Goal: Check status: Check status

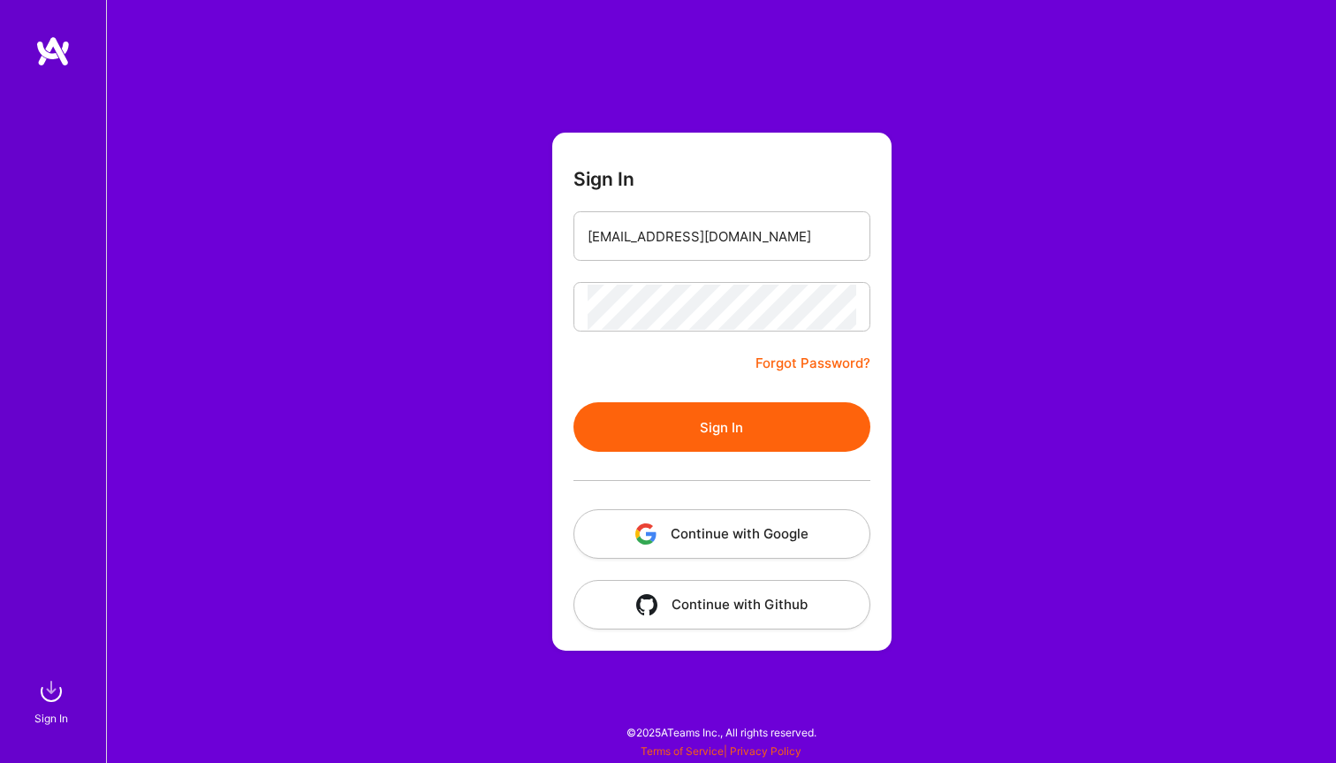
click at [734, 416] on button "Sign In" at bounding box center [721, 426] width 297 height 49
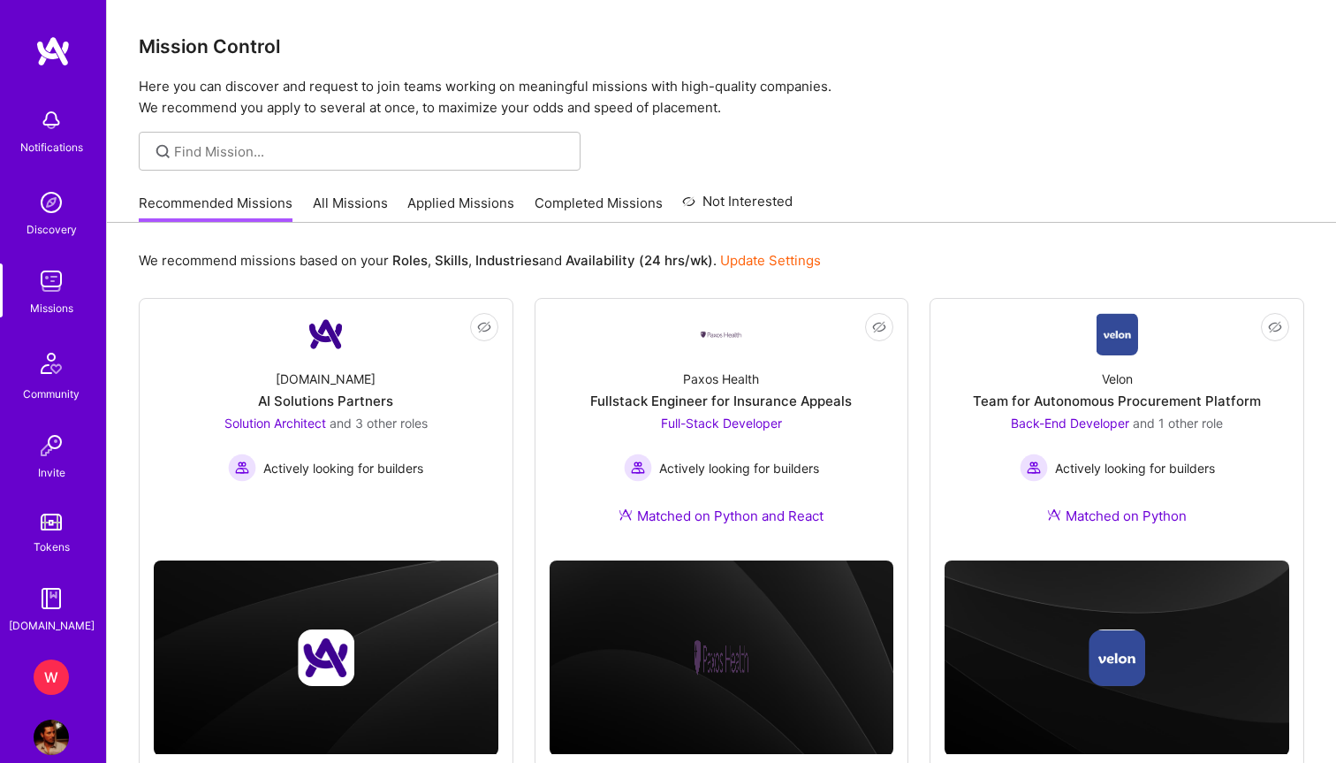
click at [51, 665] on div "W" at bounding box center [51, 676] width 35 height 35
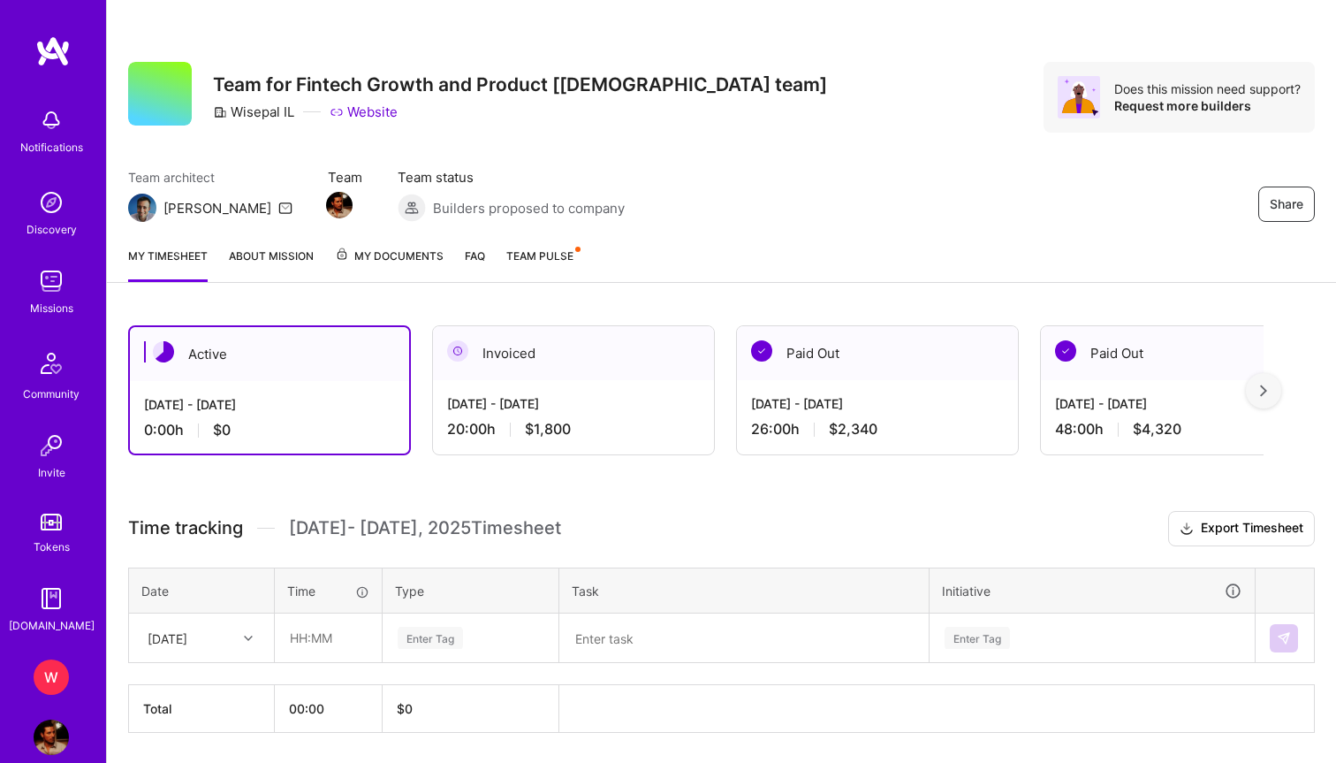
click at [380, 249] on span "My Documents" at bounding box center [389, 256] width 109 height 19
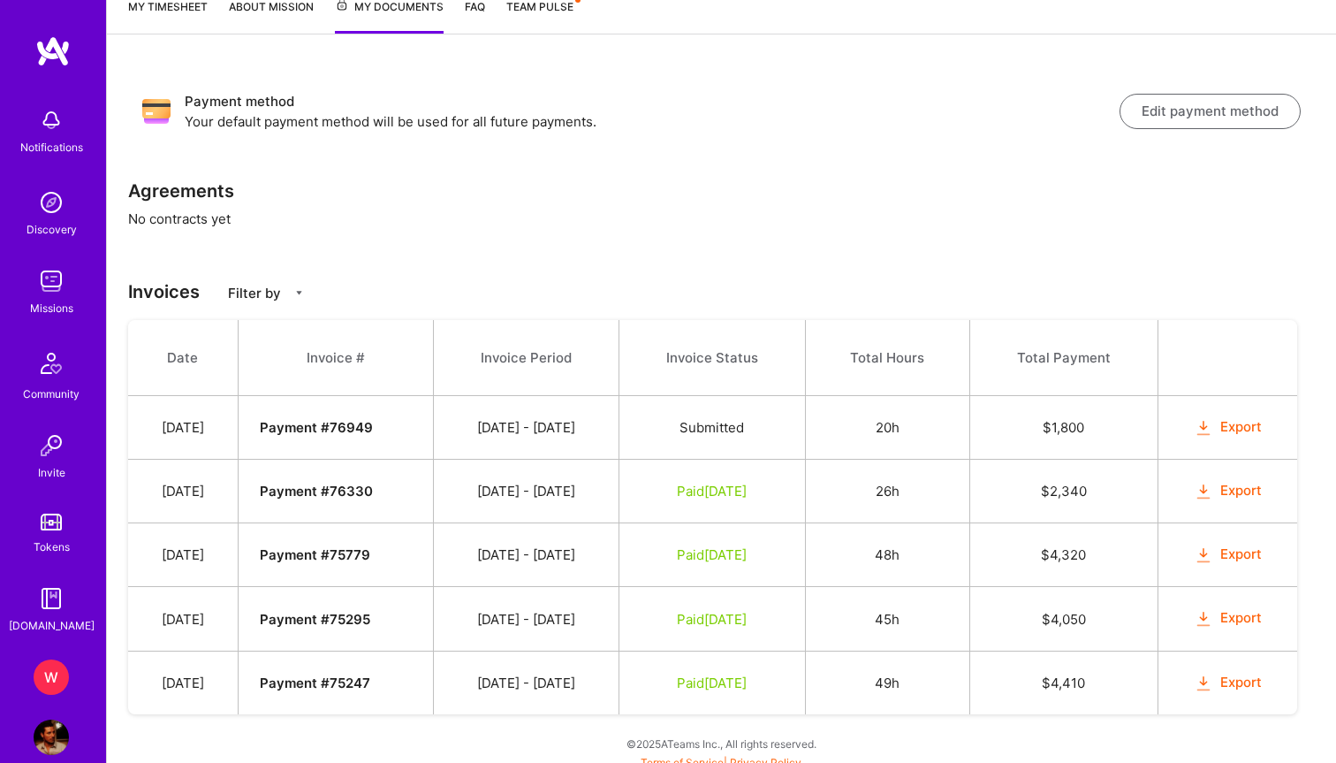
scroll to position [251, 0]
drag, startPoint x: 459, startPoint y: 492, endPoint x: 615, endPoint y: 497, distance: 155.6
click at [615, 497] on td "[DATE] - [DATE]" at bounding box center [526, 490] width 186 height 64
copy td "[DATE] - [DATE]"
